Goal: Browse casually

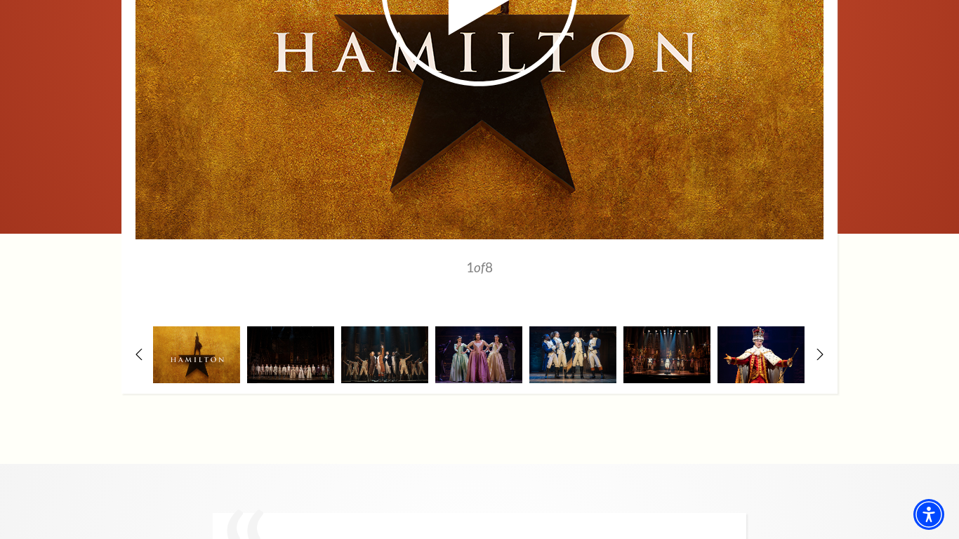
scroll to position [2611, 0]
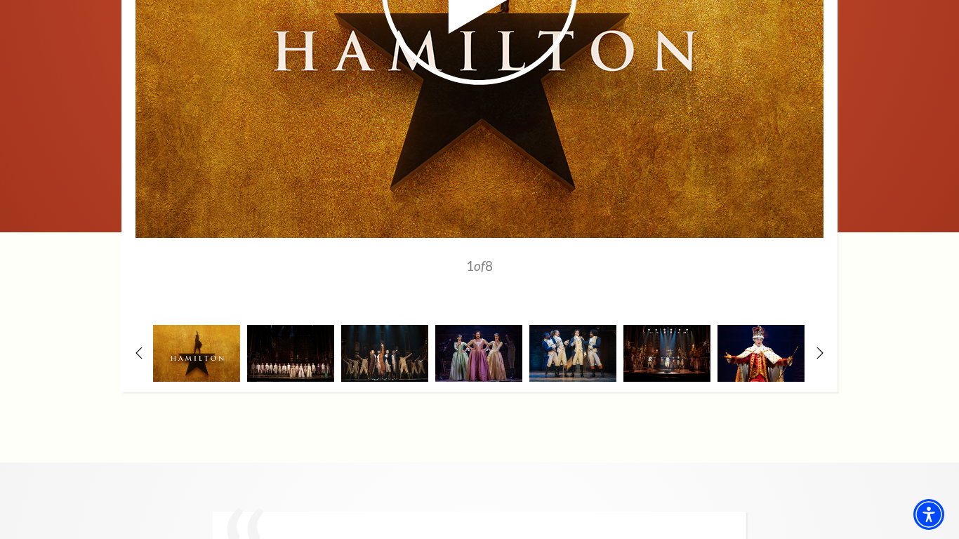
click at [305, 325] on img at bounding box center [290, 353] width 87 height 57
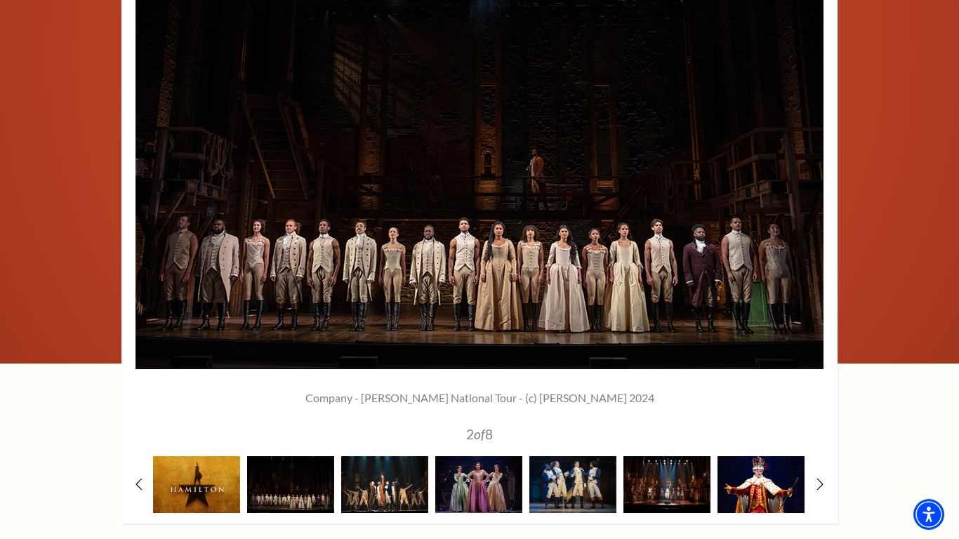
scroll to position [2483, 0]
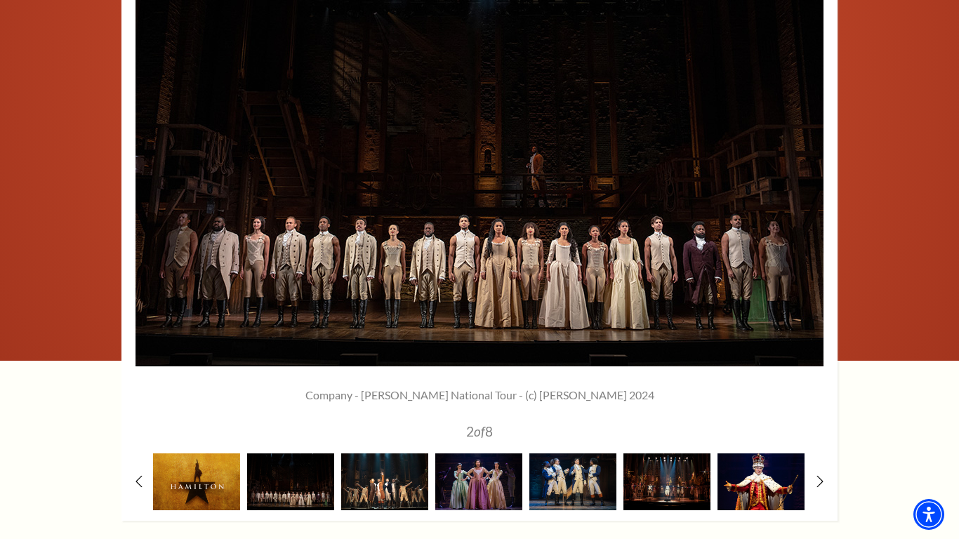
click at [392, 454] on img at bounding box center [384, 482] width 87 height 57
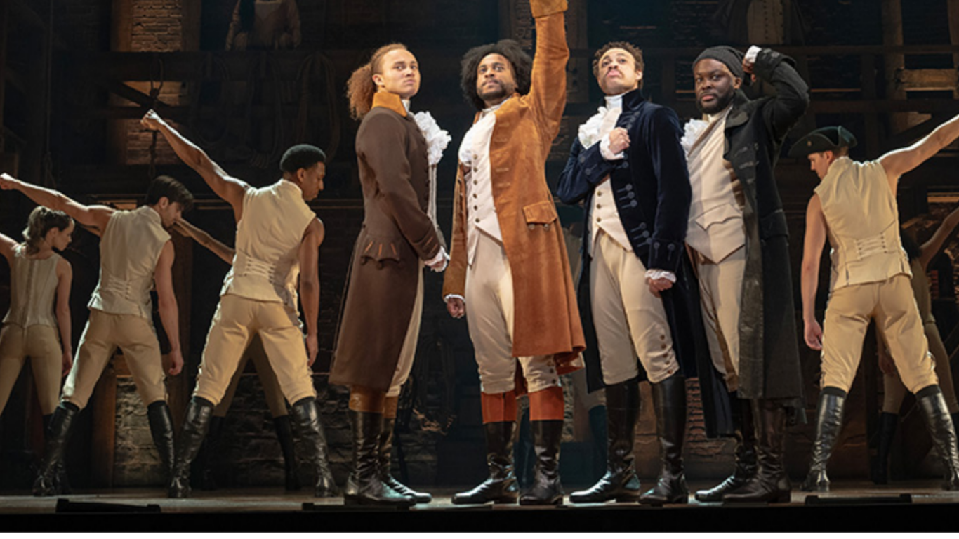
scroll to position [2473, 0]
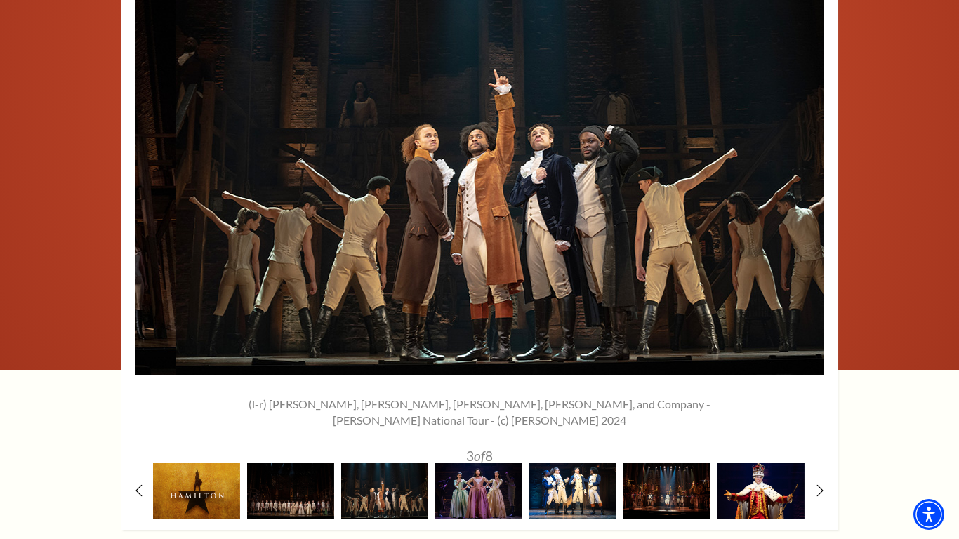
click at [567, 463] on img at bounding box center [573, 491] width 87 height 57
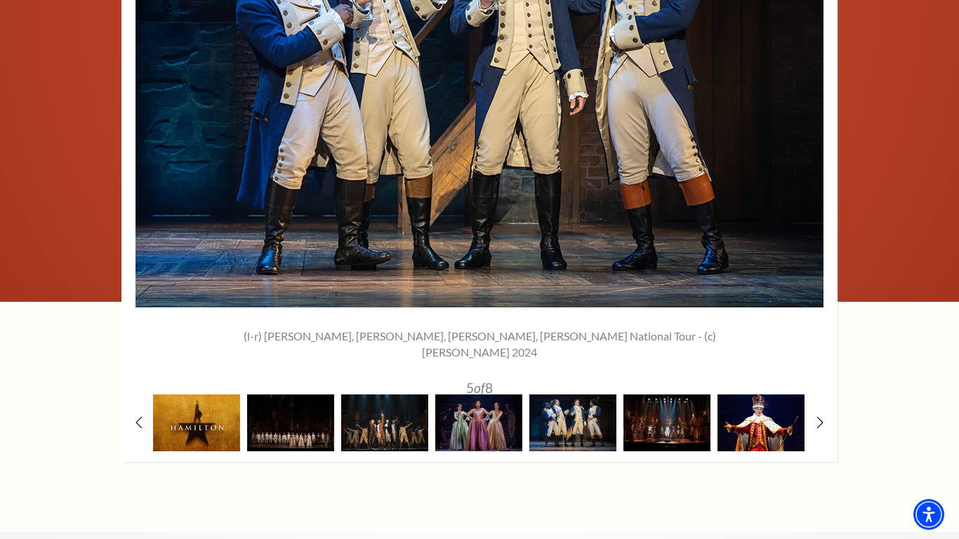
scroll to position [2542, 0]
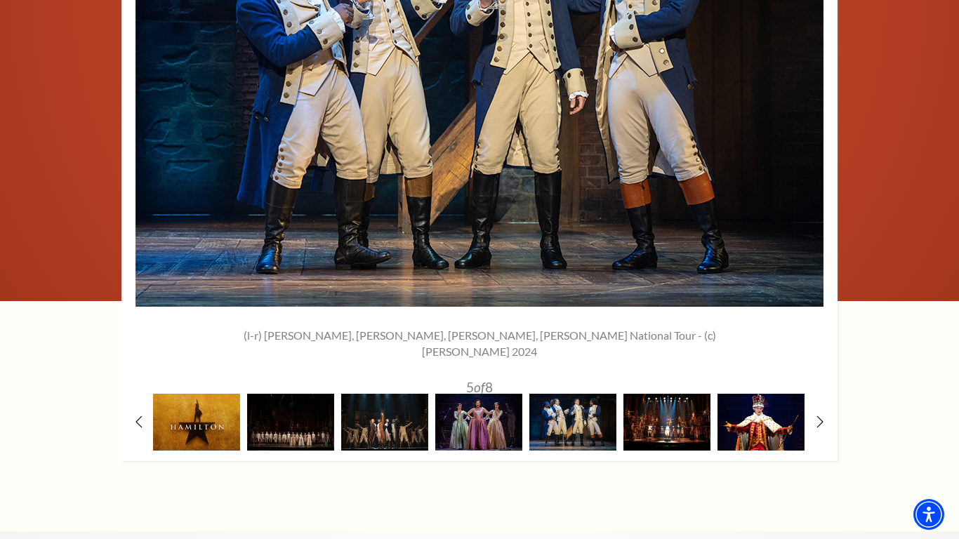
click at [645, 394] on img at bounding box center [667, 422] width 87 height 57
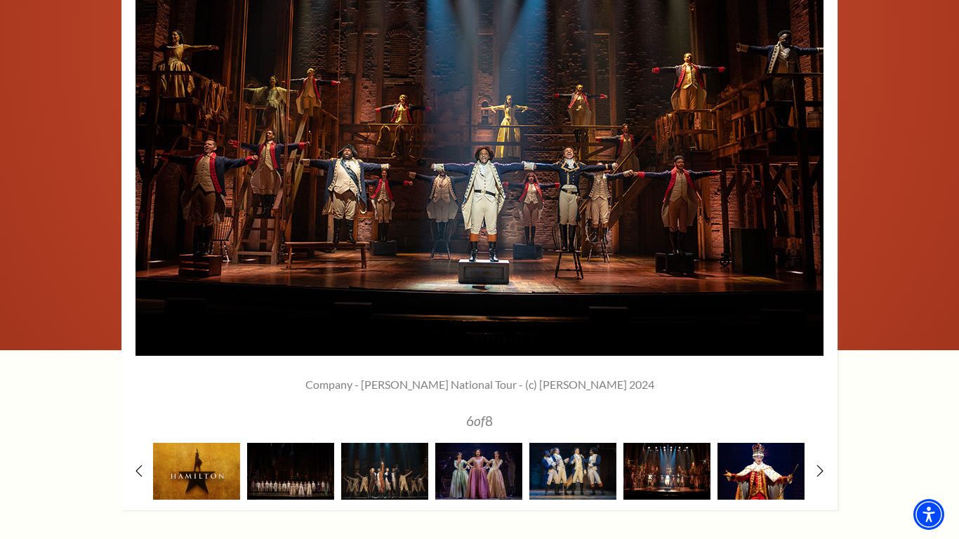
scroll to position [2492, 0]
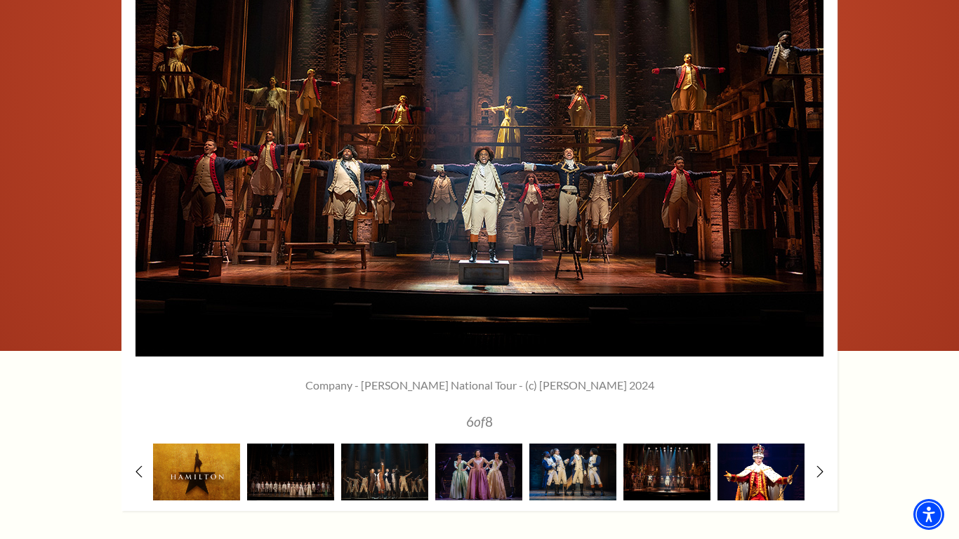
click at [747, 444] on img at bounding box center [761, 472] width 87 height 57
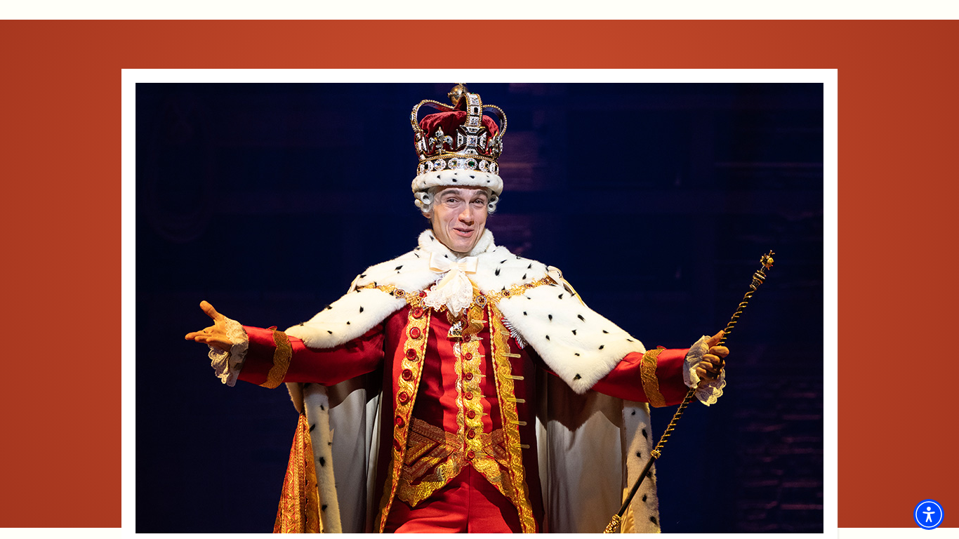
scroll to position [2309, 0]
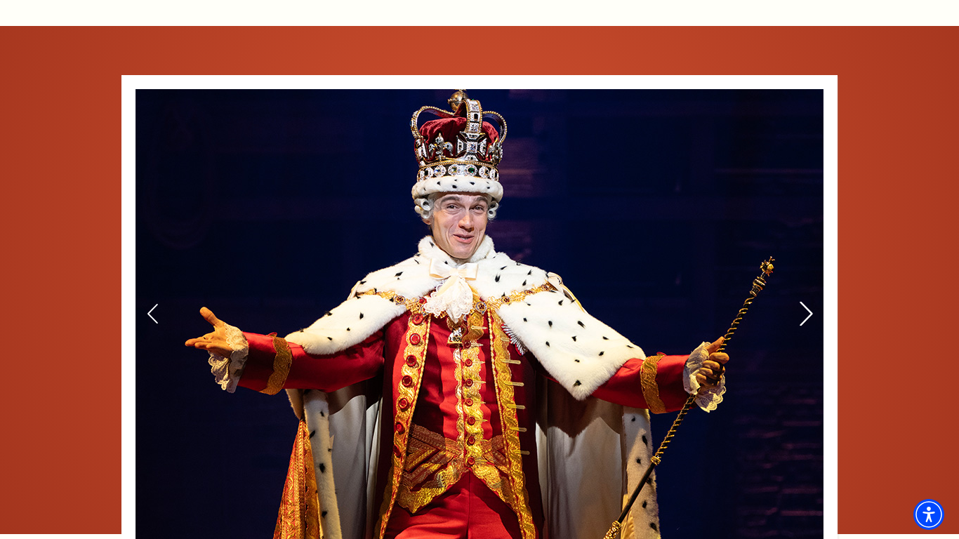
click at [807, 302] on use at bounding box center [806, 314] width 13 height 25
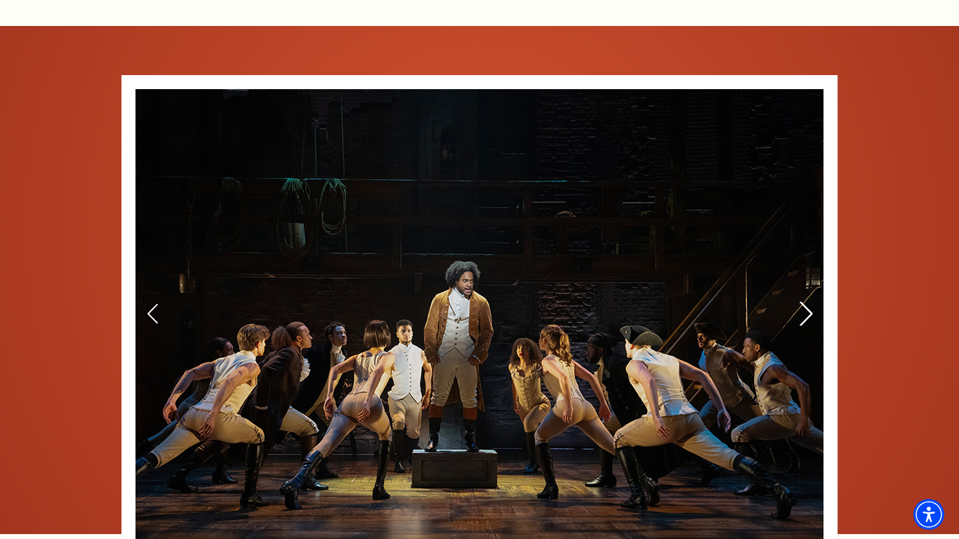
click at [807, 302] on use at bounding box center [806, 314] width 13 height 25
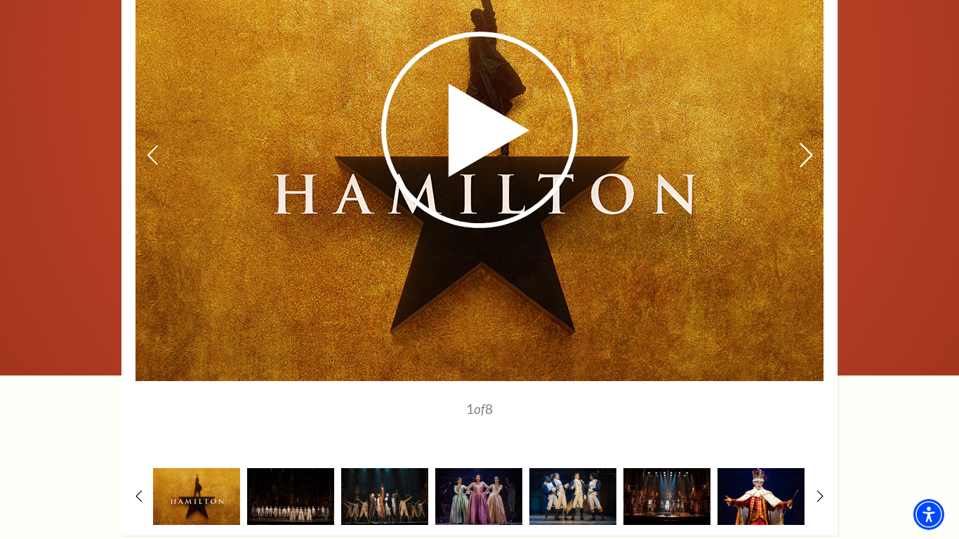
scroll to position [2473, 0]
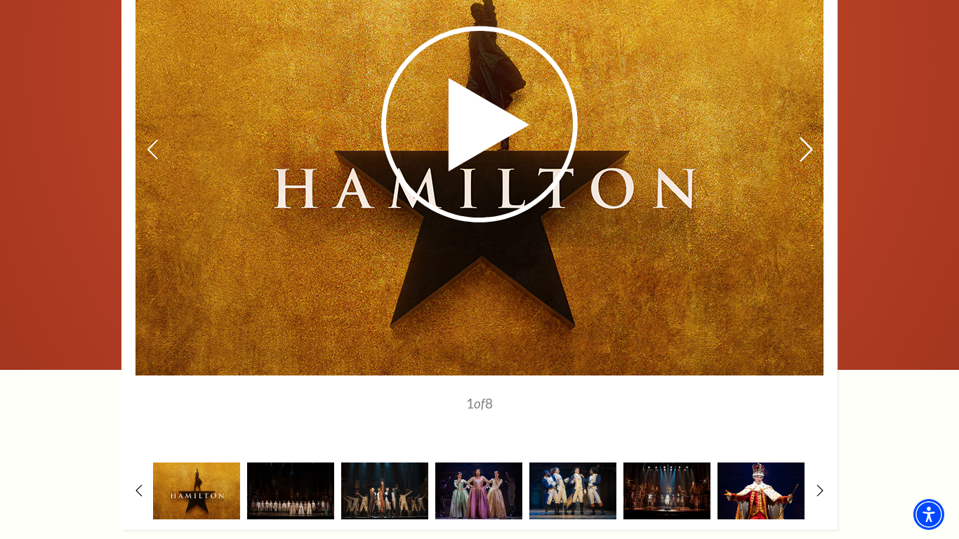
click at [809, 138] on icon at bounding box center [806, 150] width 15 height 25
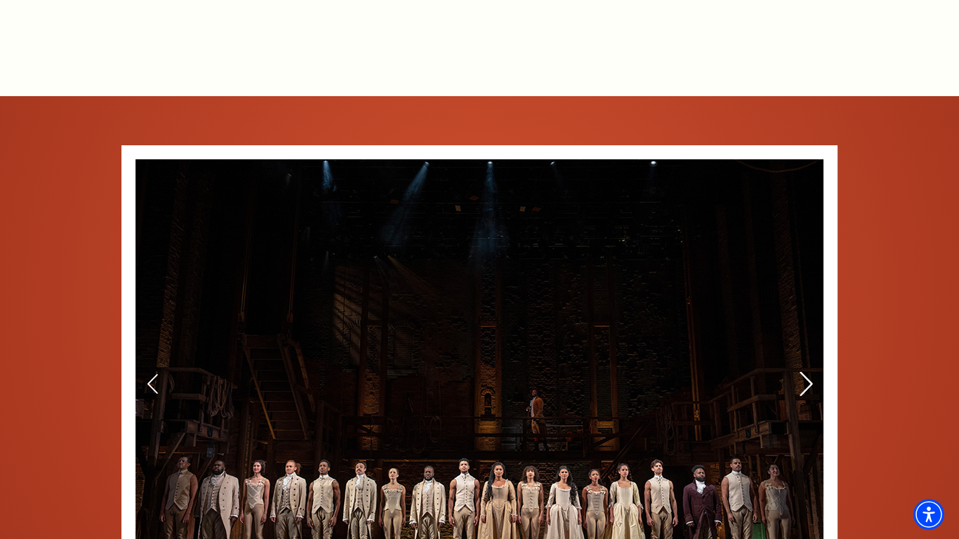
scroll to position [2221, 0]
